Goal: Information Seeking & Learning: Find specific fact

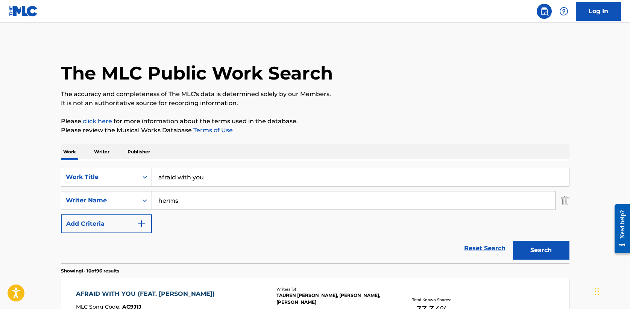
drag, startPoint x: 211, startPoint y: 177, endPoint x: 37, endPoint y: 174, distance: 173.9
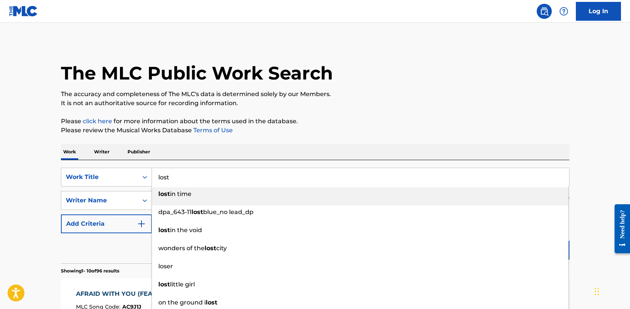
type input "lost"
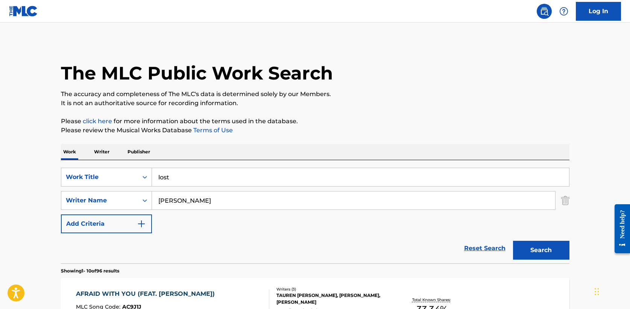
type input "[PERSON_NAME]"
click at [513, 241] on button "Search" at bounding box center [541, 250] width 56 height 19
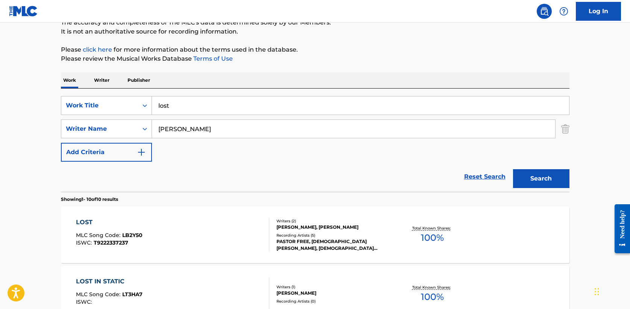
scroll to position [73, 0]
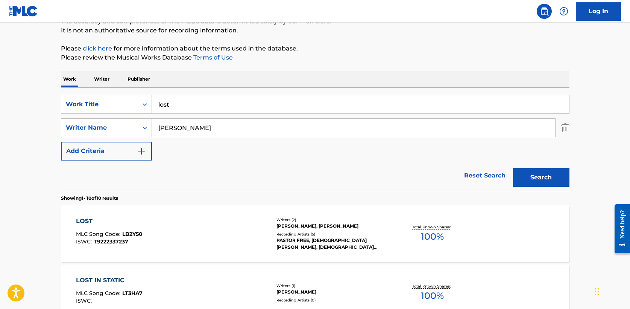
click at [86, 221] on div "LOST" at bounding box center [109, 220] width 67 height 9
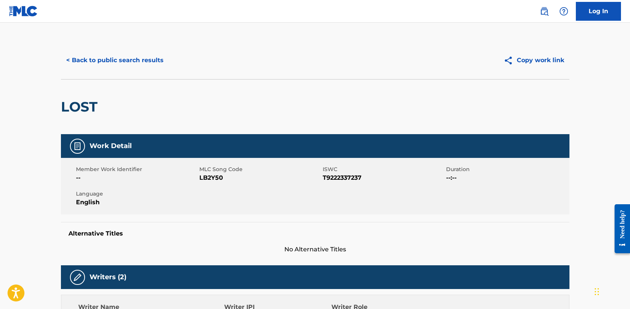
click at [116, 60] on button "< Back to public search results" at bounding box center [115, 60] width 108 height 19
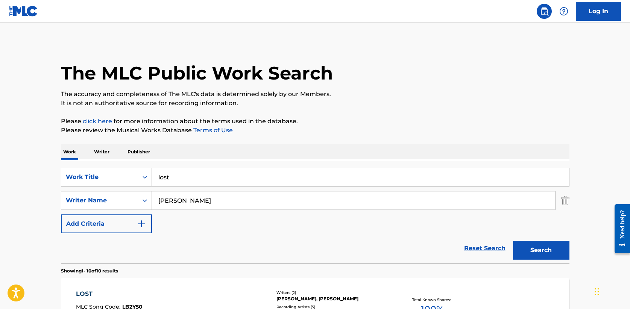
scroll to position [73, 0]
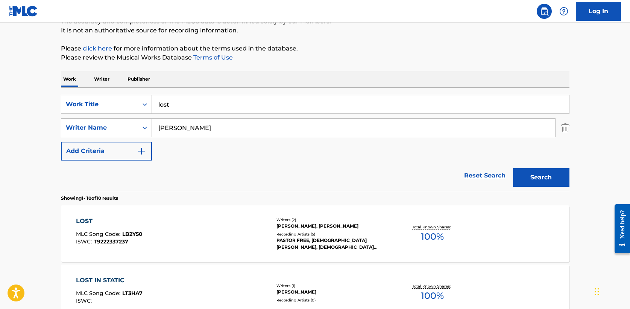
drag, startPoint x: 183, startPoint y: 104, endPoint x: 47, endPoint y: 104, distance: 136.3
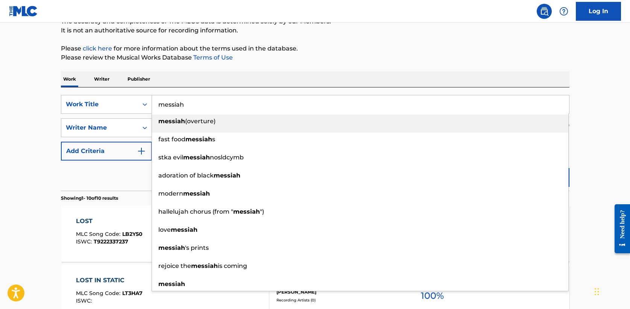
type input "messiah"
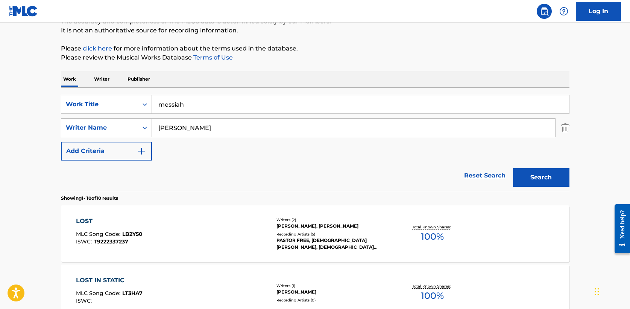
type input "[PERSON_NAME]"
click at [513, 168] on button "Search" at bounding box center [541, 177] width 56 height 19
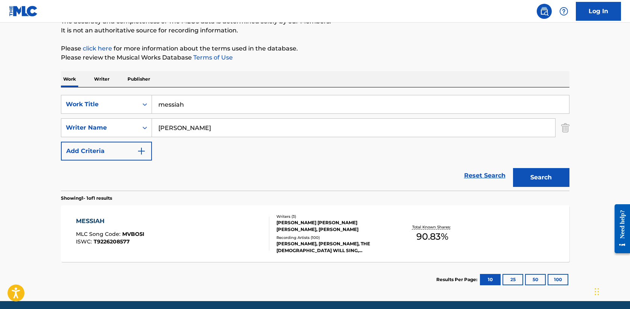
click at [95, 221] on div "MESSIAH" at bounding box center [110, 220] width 69 height 9
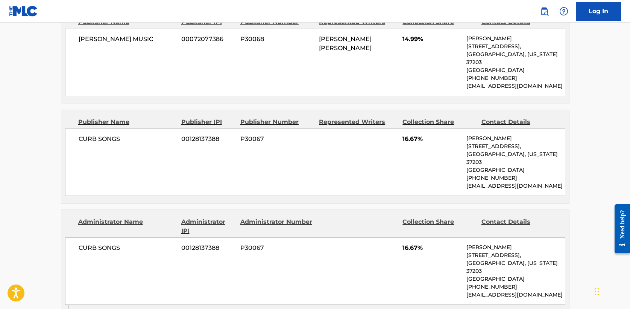
scroll to position [518, 0]
